Goal: Communication & Community: Answer question/provide support

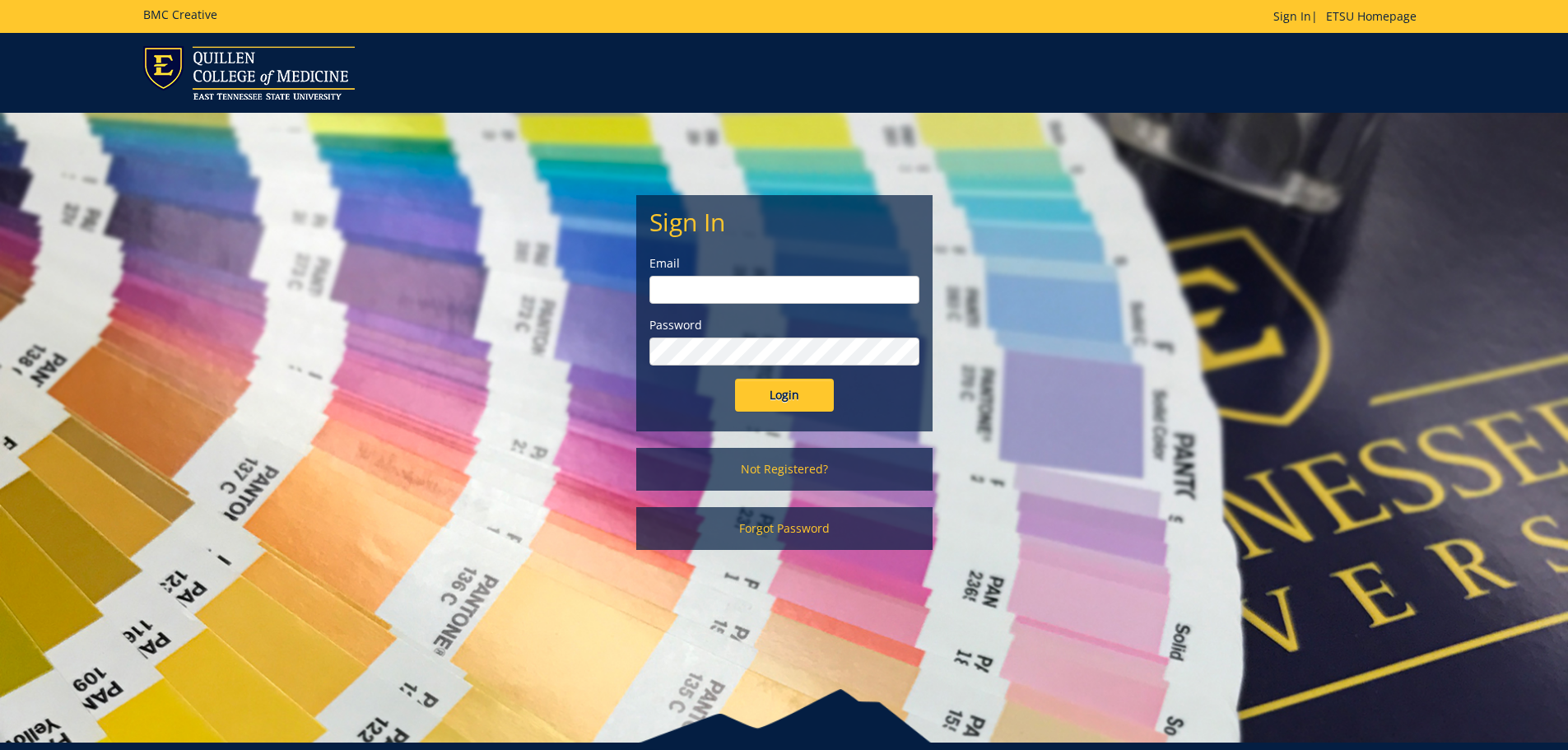
click at [770, 281] on input "email" at bounding box center [784, 289] width 270 height 28
type input "[EMAIL_ADDRESS][DOMAIN_NAME]"
click at [735, 378] on input "Login" at bounding box center [784, 395] width 98 height 32
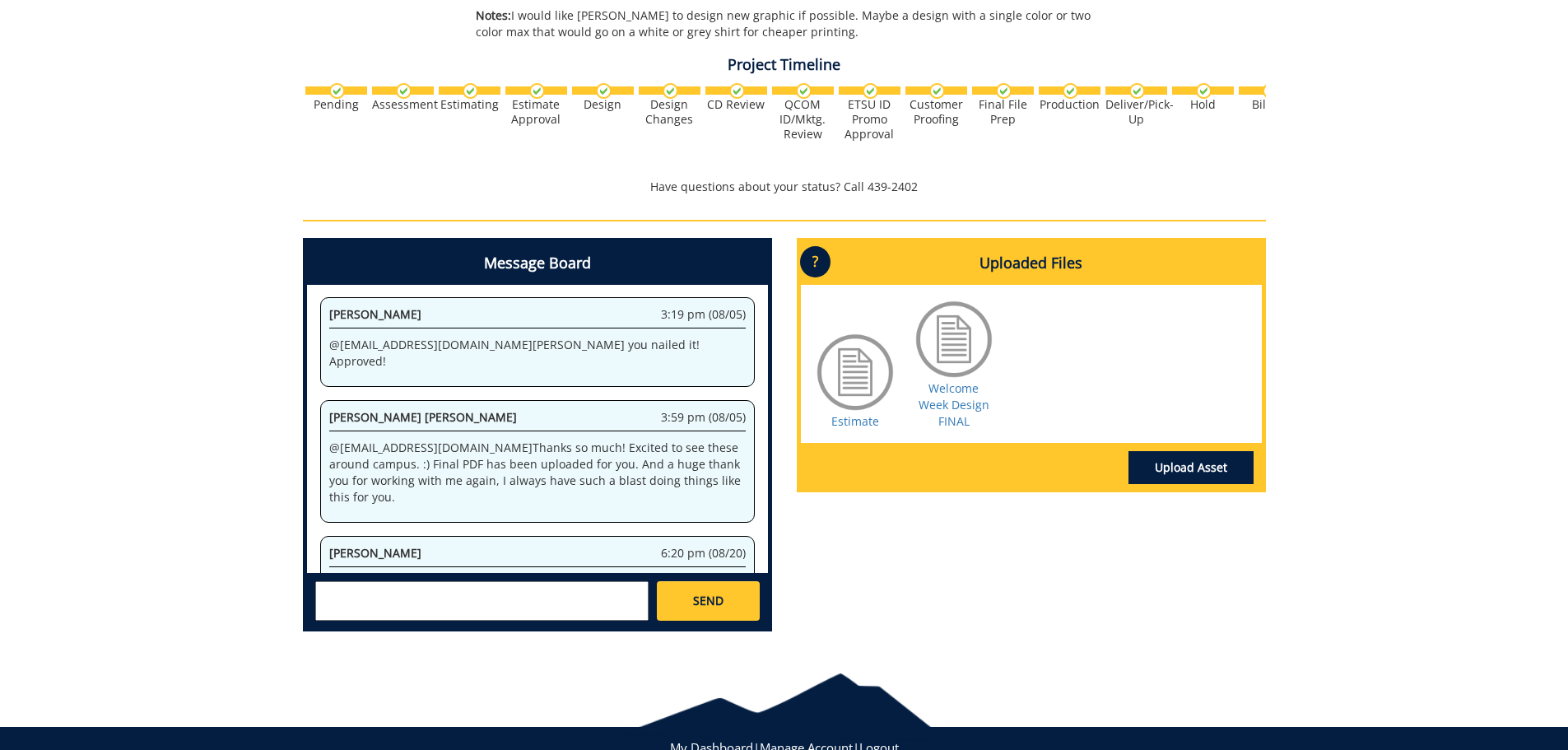
scroll to position [491, 0]
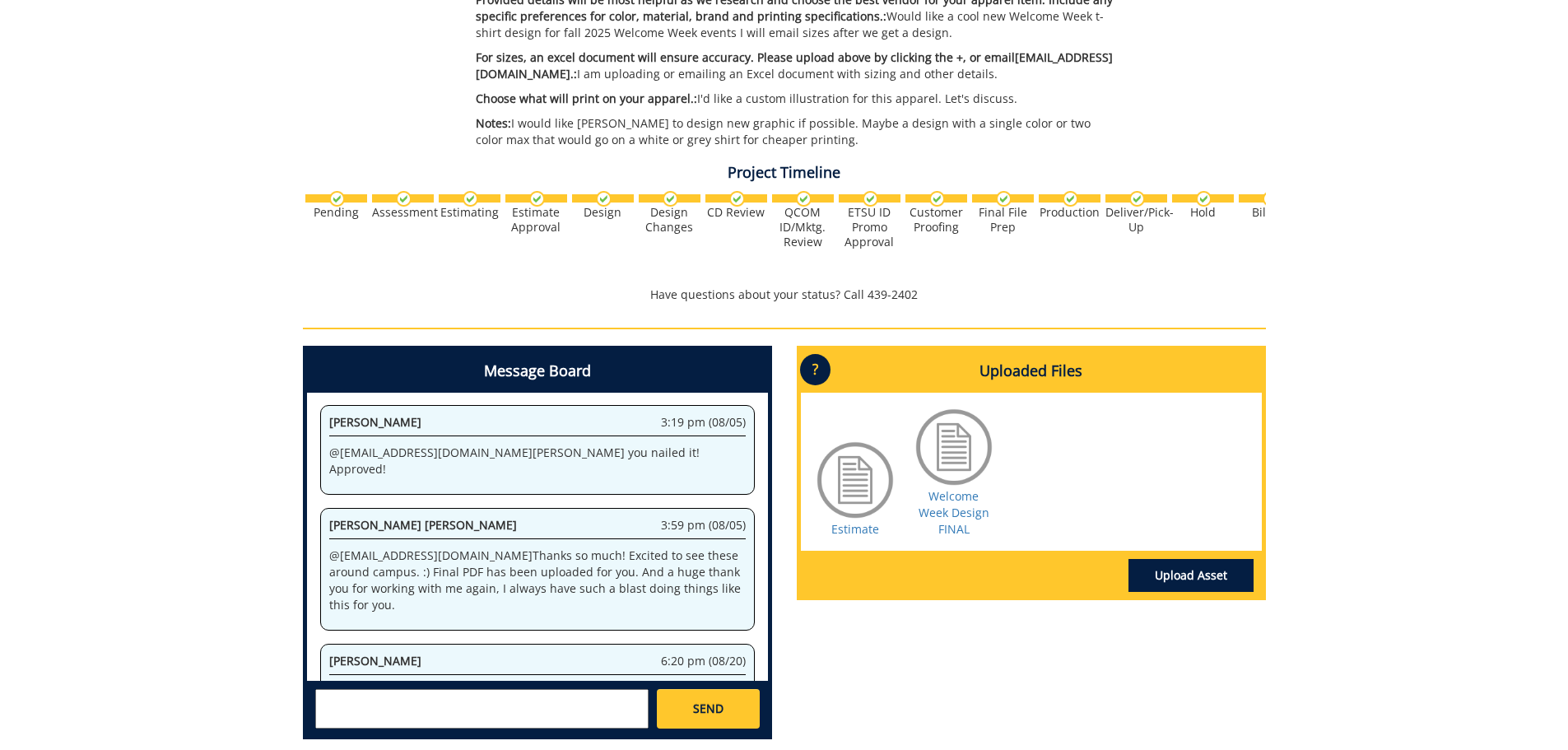
click at [366, 706] on textarea at bounding box center [482, 708] width 333 height 39
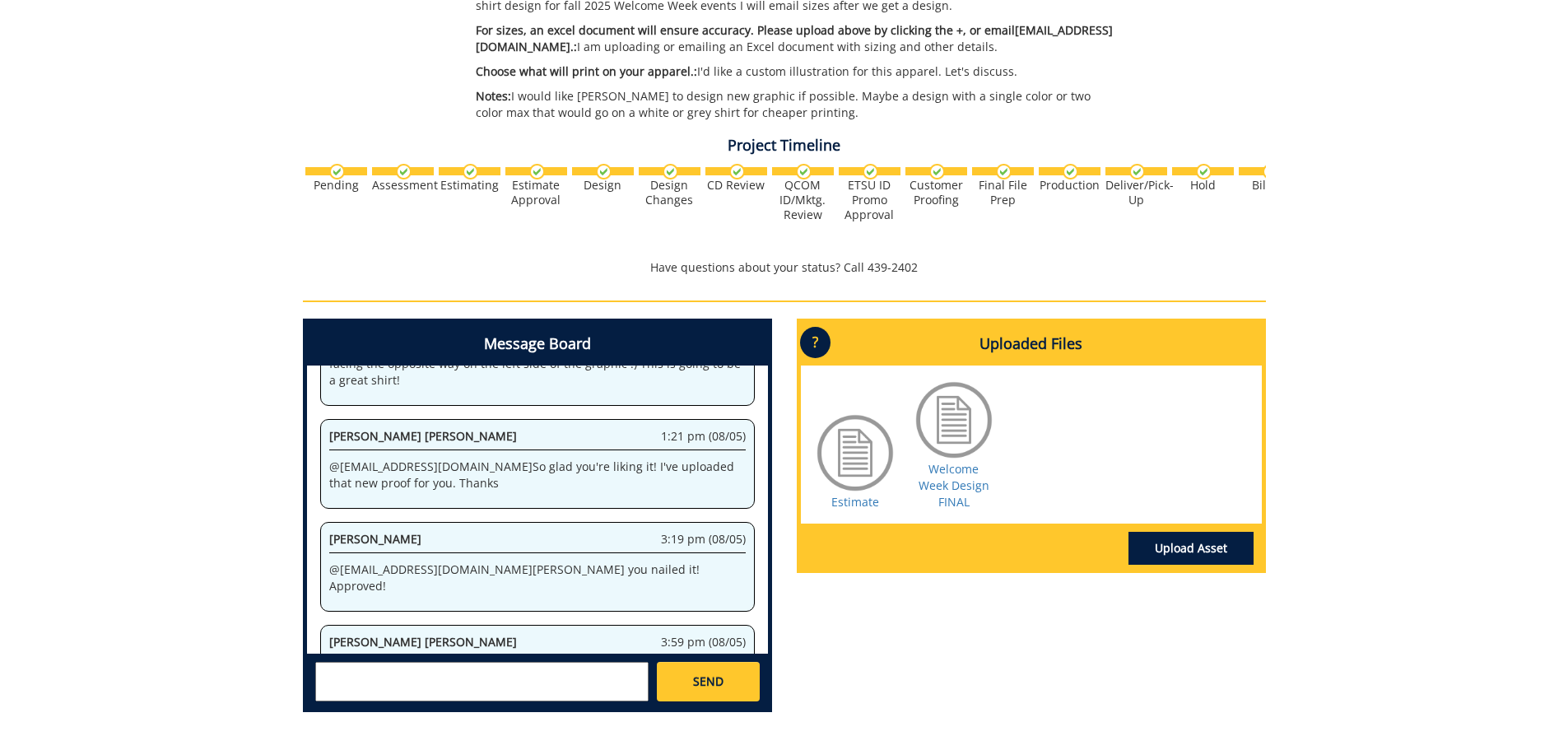
scroll to position [654, 0]
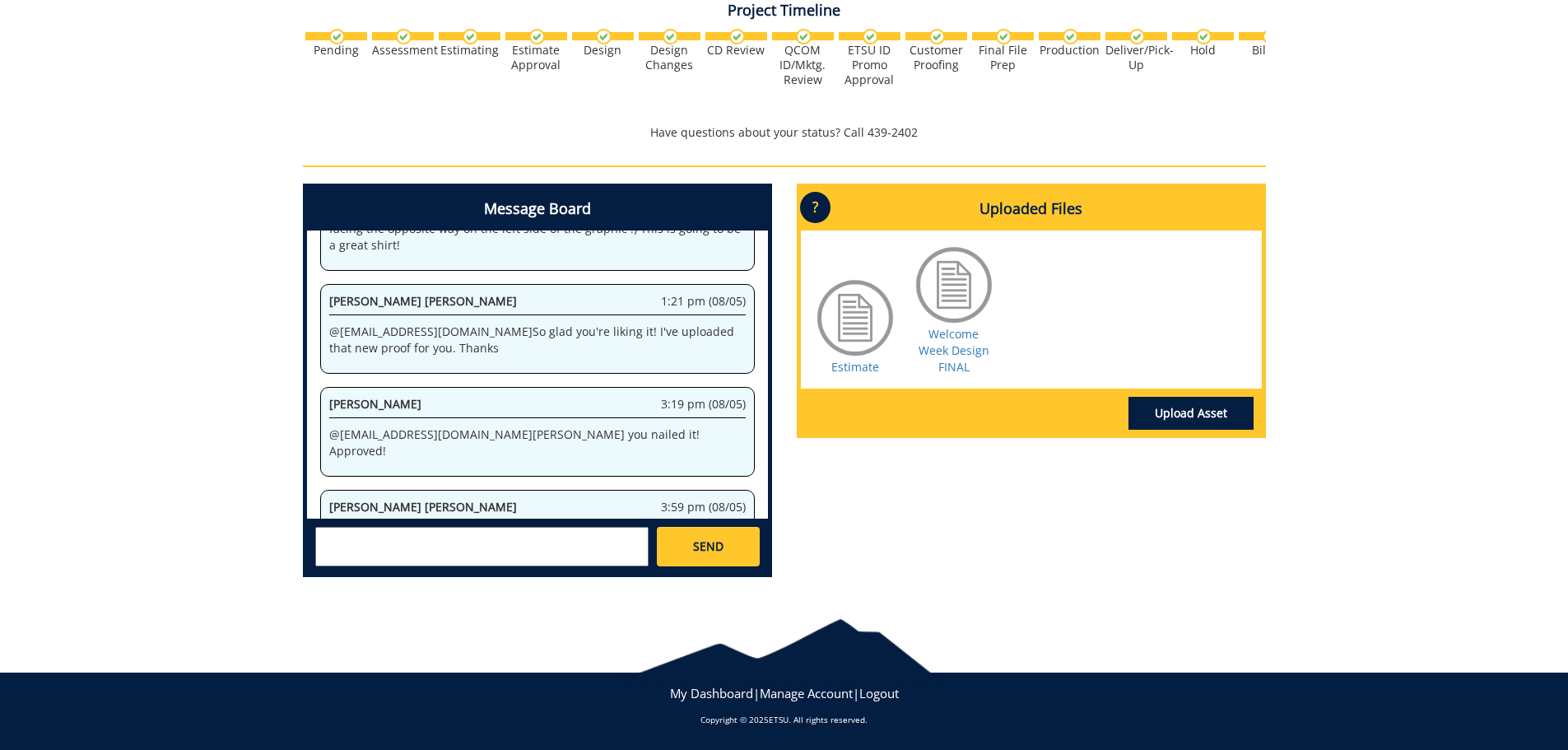
click at [379, 538] on textarea at bounding box center [482, 546] width 333 height 39
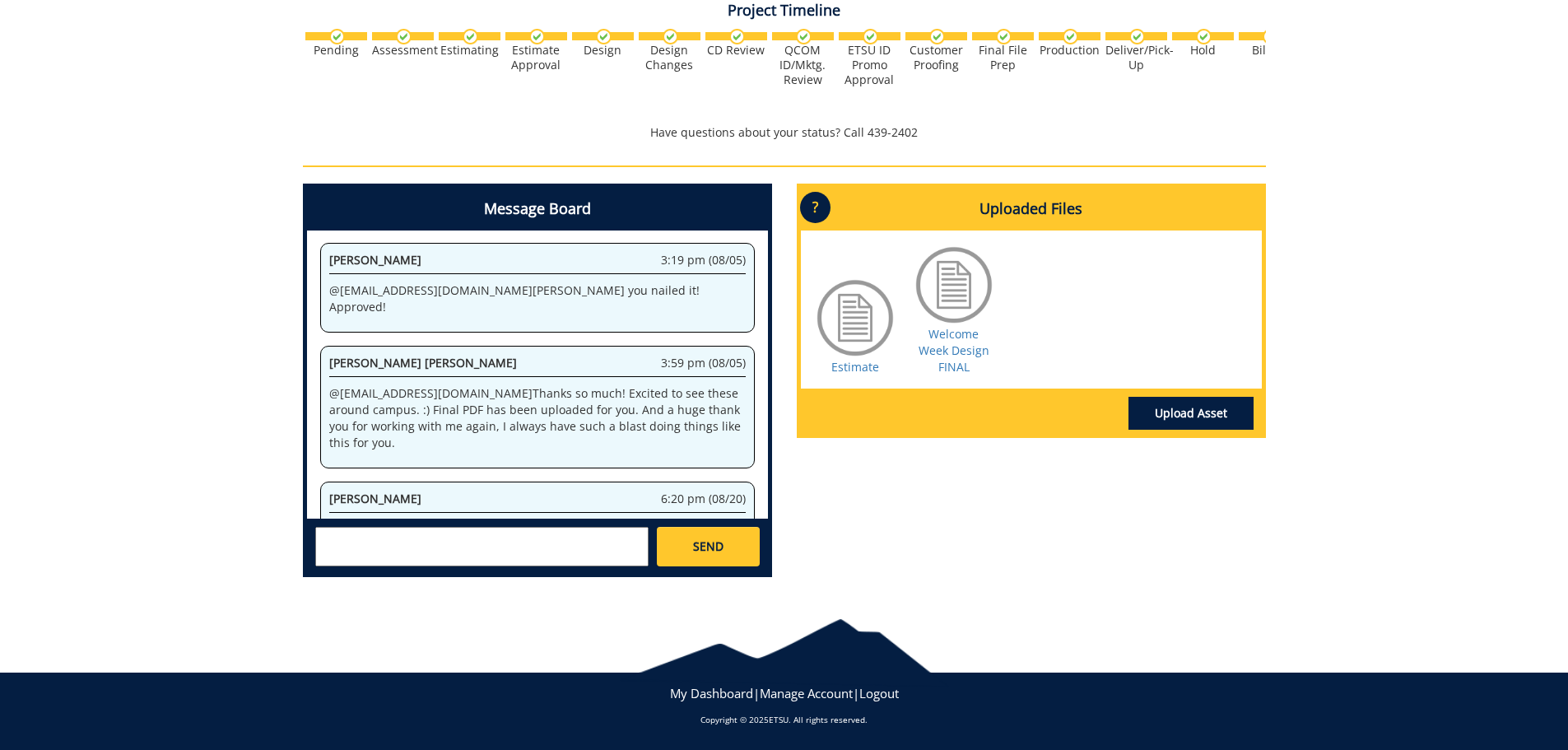
click at [353, 542] on textarea at bounding box center [482, 546] width 333 height 39
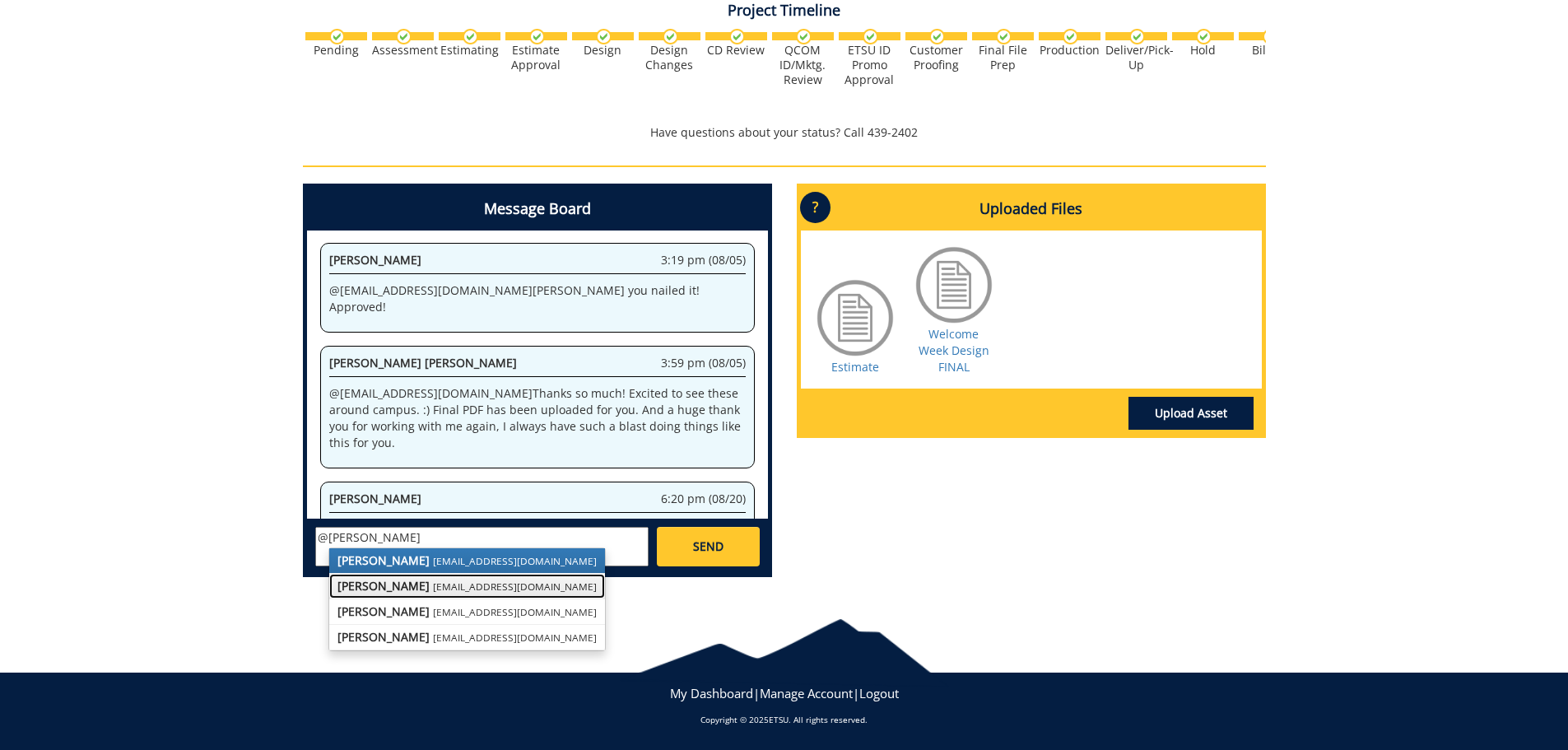
click at [384, 587] on strong "[PERSON_NAME]" at bounding box center [383, 586] width 93 height 15
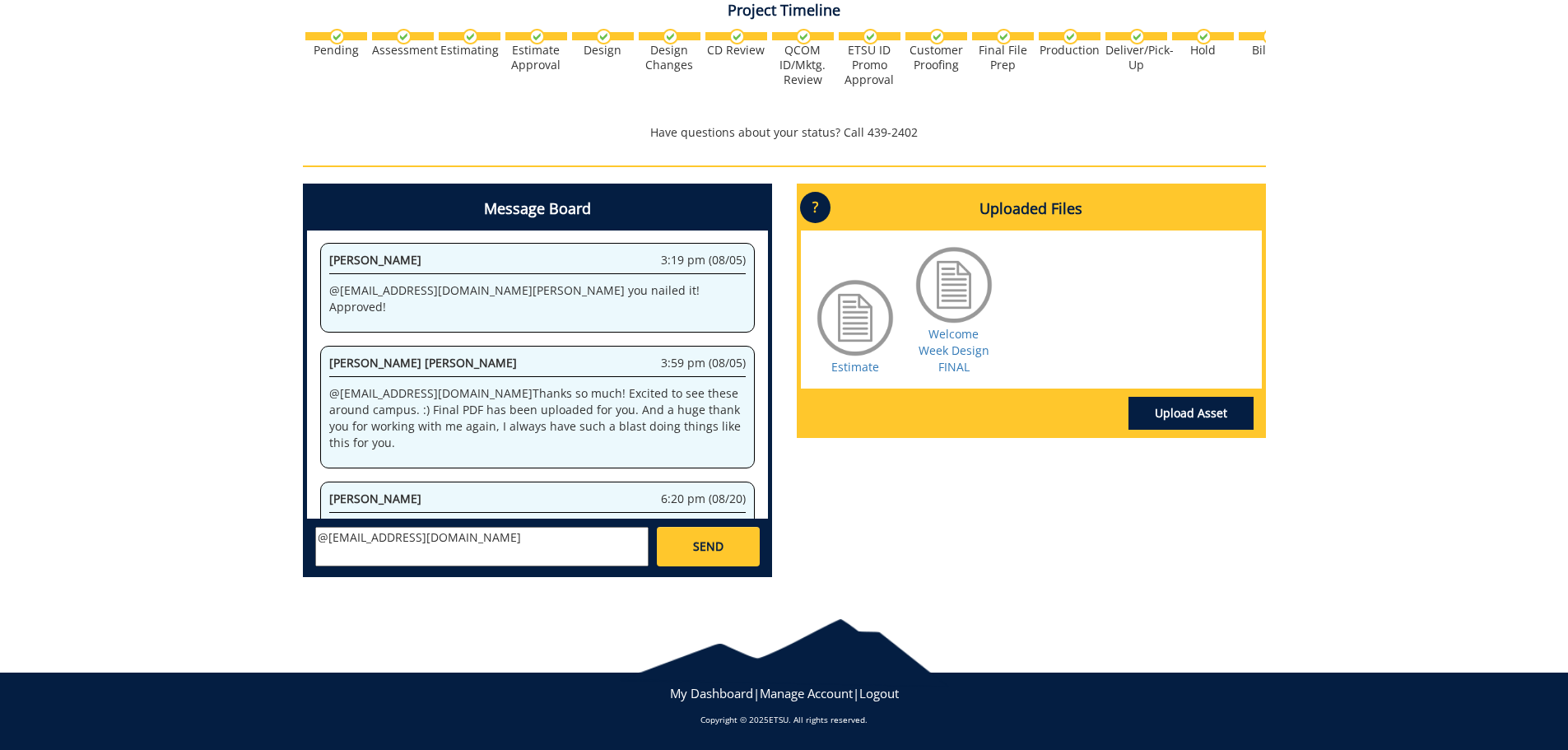
paste textarea "10-26220-200100-120-75450 400-999-999-999"
click at [480, 556] on textarea "@[EMAIL_ADDRESS][DOMAIN_NAME] 10-26220-200100-120-75450 400-999-999-999 is what…" at bounding box center [482, 546] width 333 height 39
click at [358, 538] on textarea "@[EMAIL_ADDRESS][DOMAIN_NAME] 10-26220-200100-120-75450 400-999-999-999 is what…" at bounding box center [482, 546] width 333 height 39
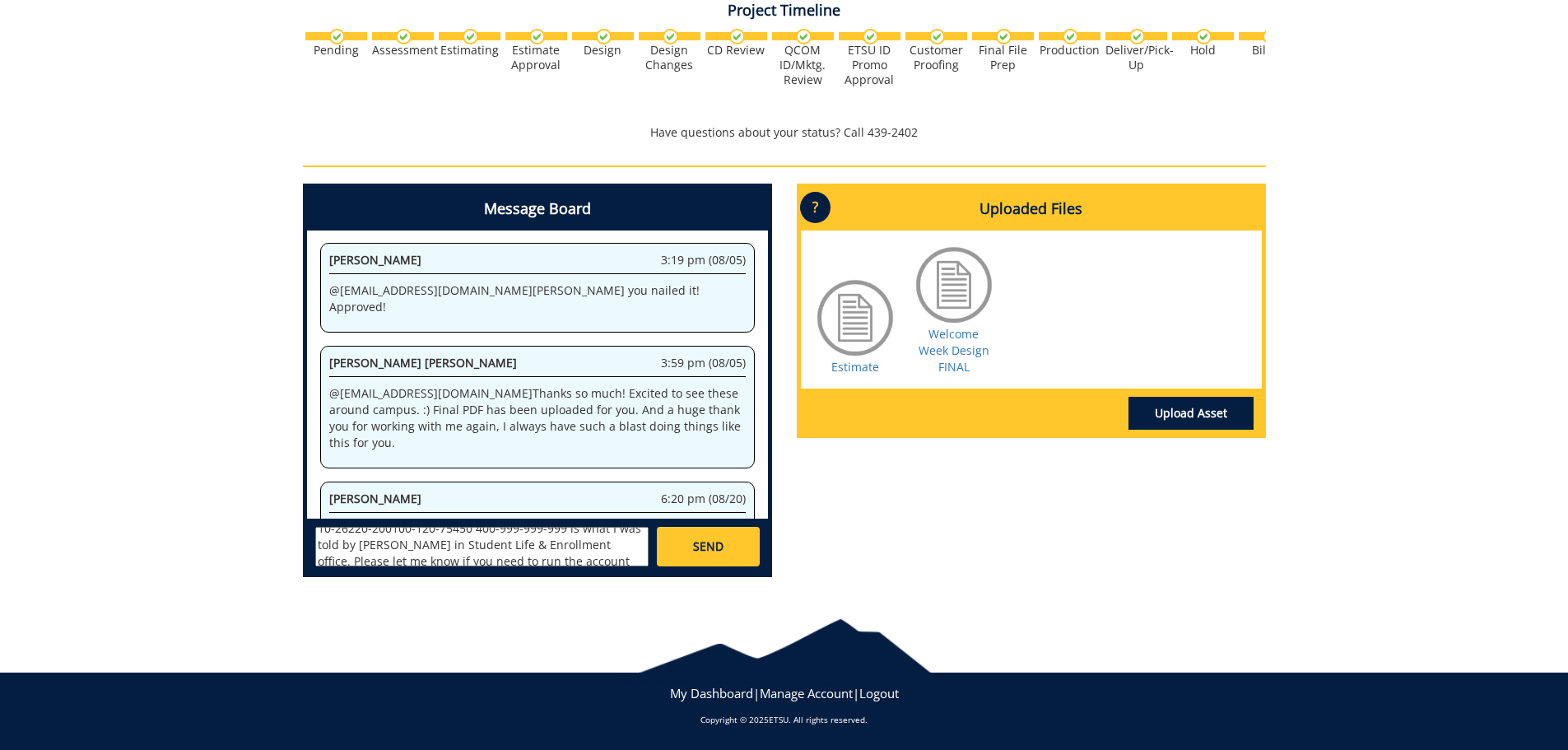
scroll to position [0, 0]
drag, startPoint x: 470, startPoint y: 551, endPoint x: 440, endPoint y: 546, distance: 30.4
click at [440, 546] on textarea "@[EMAIL_ADDRESS][DOMAIN_NAME] 10-26220-200100-120-75450 400-999-999-999 is what…" at bounding box center [482, 546] width 333 height 39
click at [347, 553] on textarea "@[EMAIL_ADDRESS][DOMAIN_NAME] 10-26220-200100-120-75450 400-999-999-999 is what…" at bounding box center [482, 546] width 333 height 39
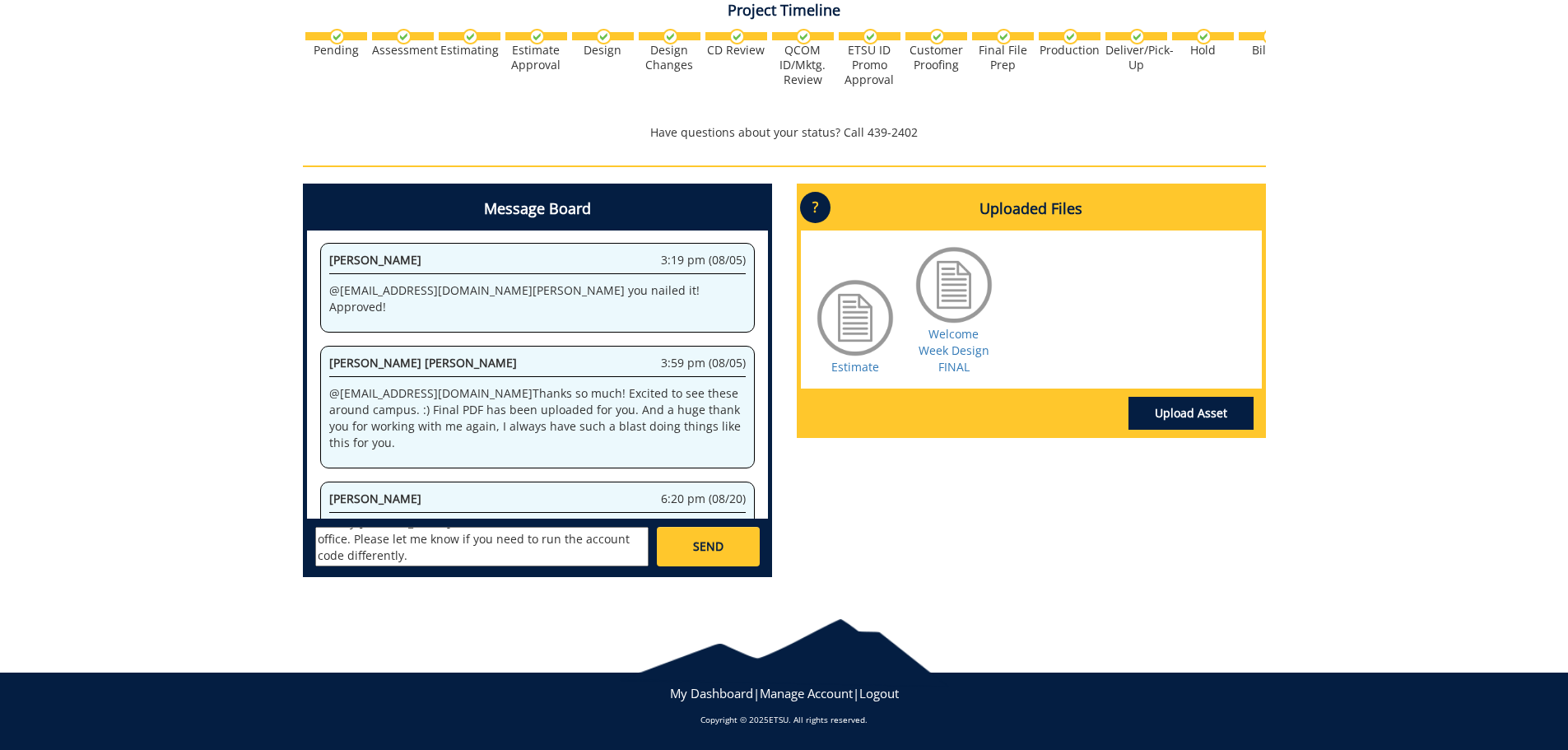
paste textarea "75450"
type textarea "@[EMAIL_ADDRESS][DOMAIN_NAME] 10-26220-200100-120-75450 400-999-999-999 is what…"
click at [710, 548] on span "SEND" at bounding box center [709, 546] width 31 height 16
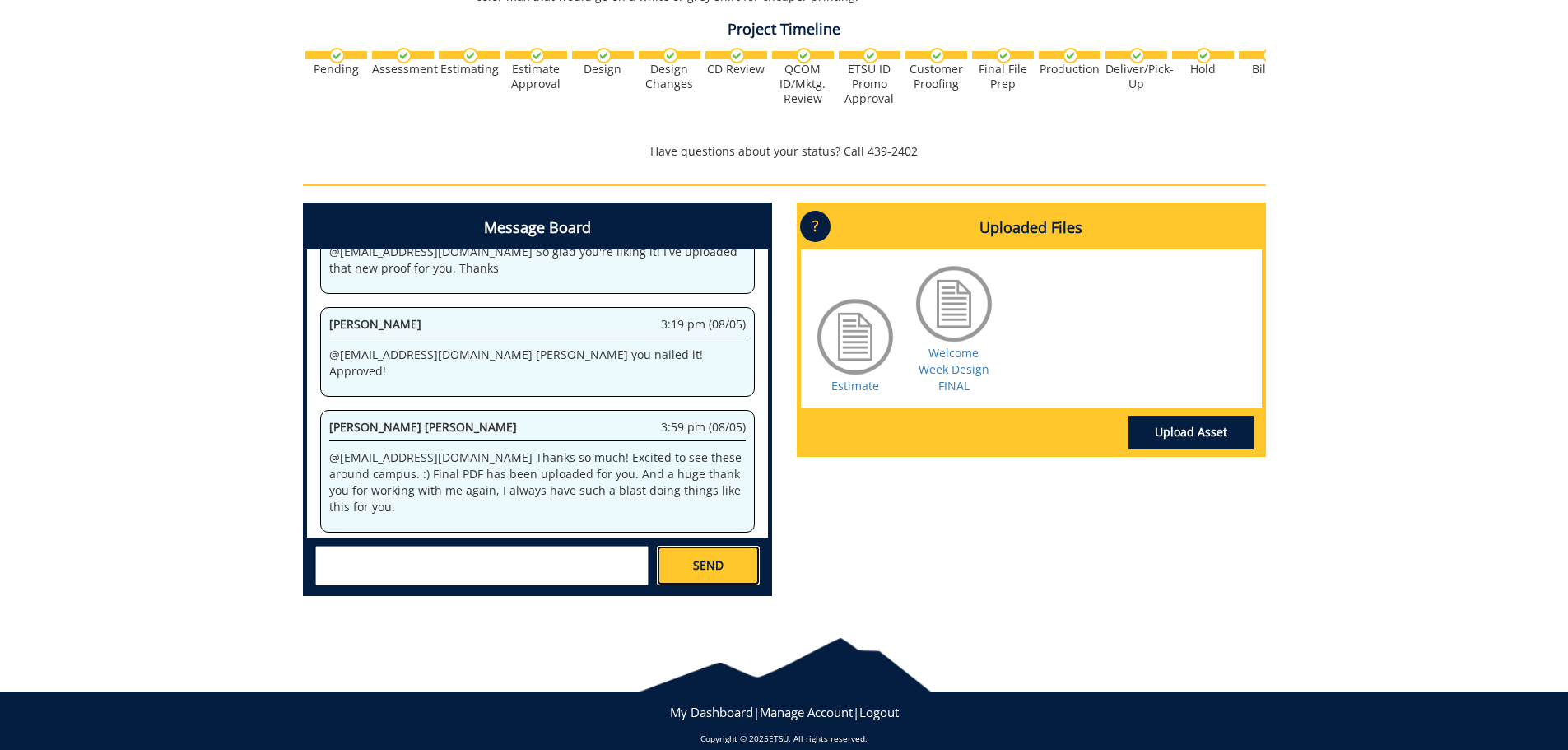
scroll to position [0, 0]
